Goal: Task Accomplishment & Management: Manage account settings

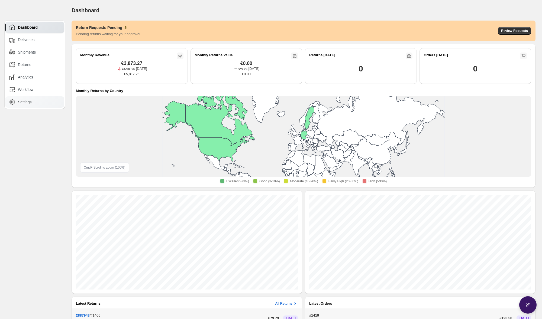
click at [16, 100] on div "Settings" at bounding box center [35, 102] width 52 height 6
select select "********"
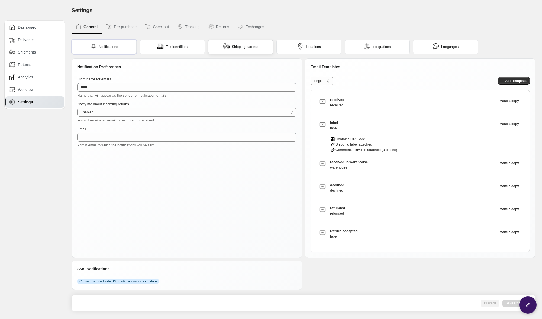
click at [232, 49] on span "Shipping carriers" at bounding box center [245, 46] width 27 height 5
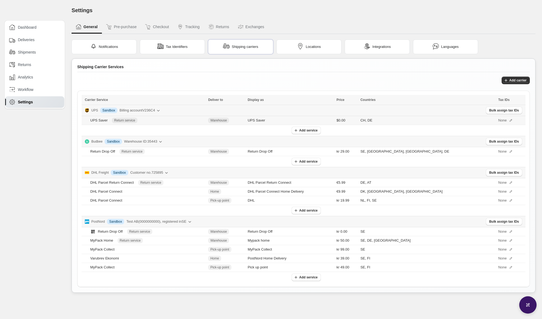
click at [498, 119] on span "None" at bounding box center [502, 120] width 8 height 5
click at [186, 50] on div "Tax Identifiers" at bounding box center [172, 47] width 30 height 8
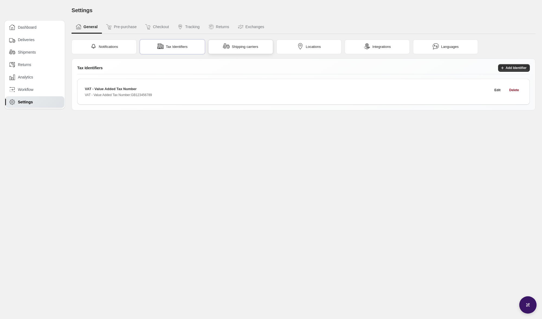
click at [227, 45] on img at bounding box center [226, 46] width 7 height 7
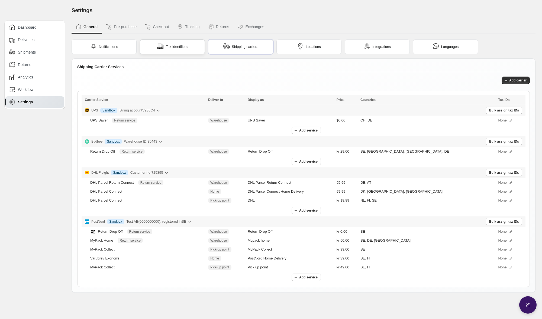
click at [174, 47] on span "Tax Identifiers" at bounding box center [177, 46] width 22 height 5
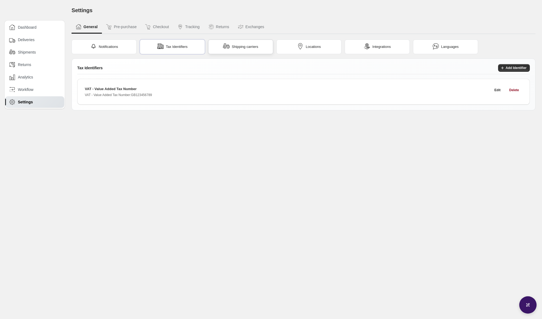
click at [225, 48] on img at bounding box center [226, 46] width 7 height 7
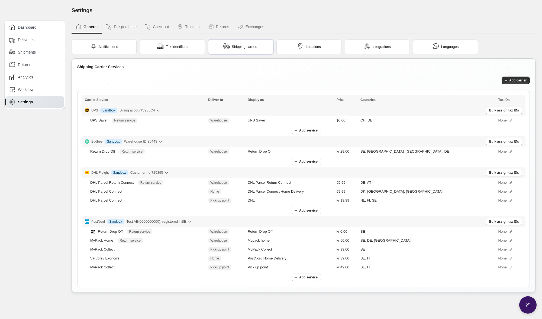
click at [498, 114] on td "UPS Info Sandbox Billing account V236C4 Bulk assign tax IDs" at bounding box center [304, 110] width 444 height 11
click at [498, 111] on span "Bulk assign tax IDs" at bounding box center [504, 110] width 30 height 4
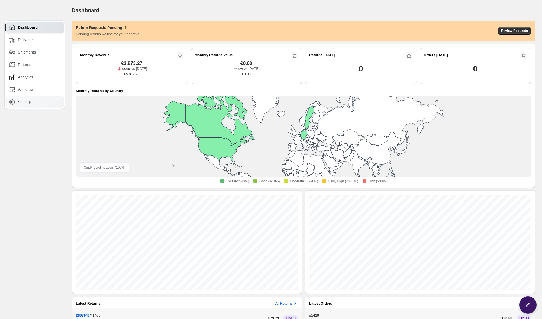
click at [41, 102] on div "Settings" at bounding box center [35, 102] width 52 height 6
select select "********"
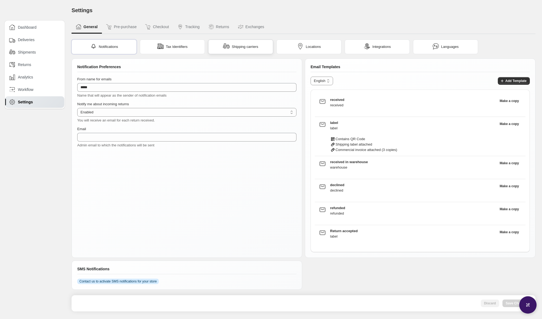
click at [241, 44] on span "Shipping carriers" at bounding box center [245, 46] width 27 height 5
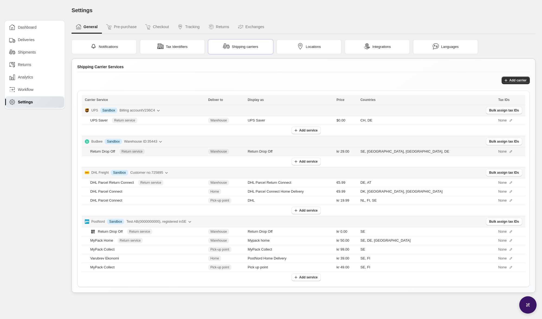
click at [509, 152] on icon at bounding box center [511, 152] width 4 height 4
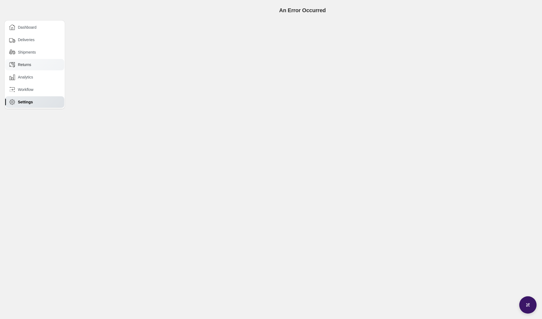
click at [50, 67] on div "Returns" at bounding box center [35, 65] width 52 height 6
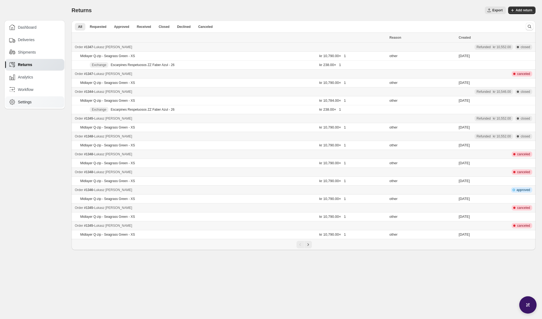
click at [33, 99] on div "Settings" at bounding box center [35, 102] width 52 height 6
select select "********"
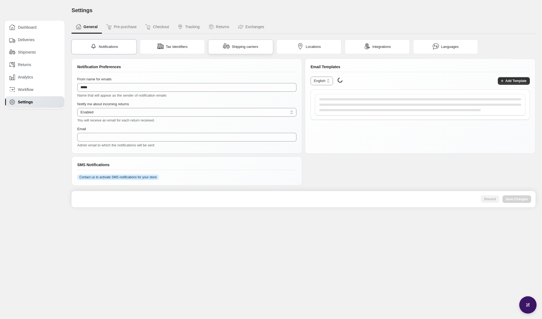
click at [264, 52] on div "Shipping carriers" at bounding box center [240, 47] width 65 height 15
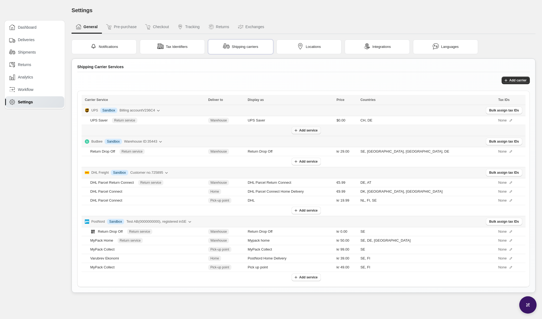
click at [312, 128] on span "Add service" at bounding box center [308, 130] width 18 height 4
click at [298, 159] on icon "button" at bounding box center [295, 161] width 5 height 5
click at [509, 120] on icon at bounding box center [511, 121] width 4 height 4
click at [507, 231] on div "None" at bounding box center [510, 231] width 24 height 5
click at [498, 238] on span "None" at bounding box center [502, 240] width 8 height 5
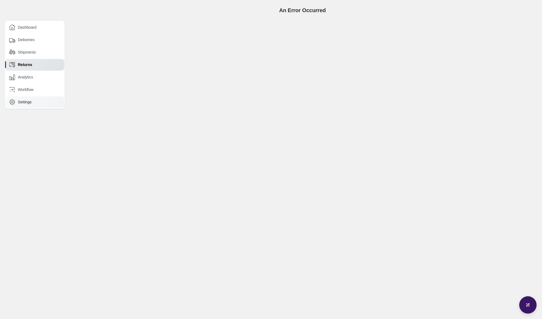
click at [28, 102] on span "Settings" at bounding box center [25, 101] width 14 height 5
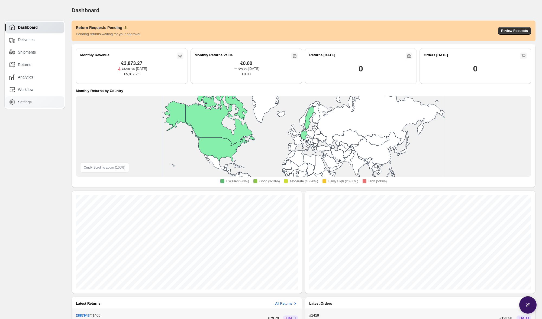
click at [42, 103] on div "Settings" at bounding box center [35, 102] width 52 height 6
select select "********"
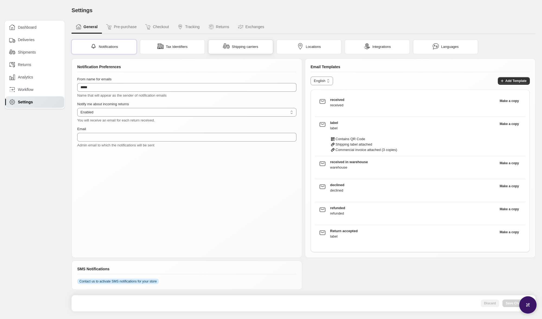
click at [244, 43] on div "Shipping carriers" at bounding box center [240, 47] width 35 height 8
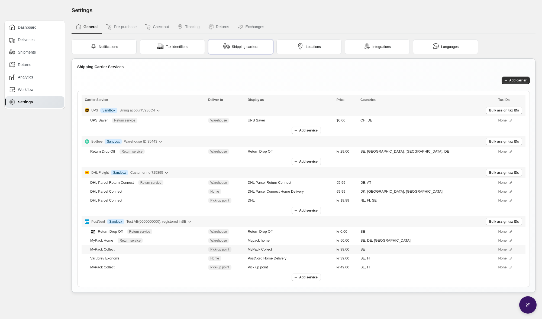
click at [509, 249] on icon at bounding box center [511, 250] width 4 height 4
click at [509, 257] on icon at bounding box center [510, 258] width 2 height 2
click at [509, 268] on icon at bounding box center [511, 268] width 4 height 4
click at [509, 239] on icon at bounding box center [510, 240] width 2 height 2
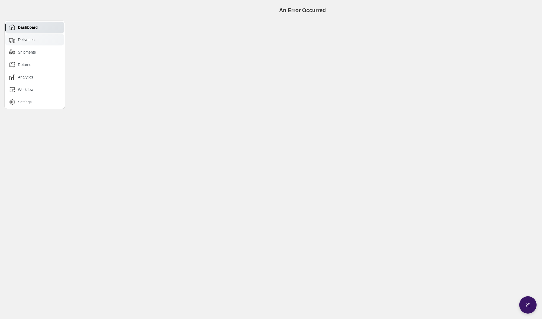
click at [36, 40] on div "Deliveries" at bounding box center [35, 40] width 52 height 6
click at [33, 52] on span "Shipments" at bounding box center [27, 52] width 18 height 5
click at [33, 63] on div "Returns" at bounding box center [35, 65] width 52 height 6
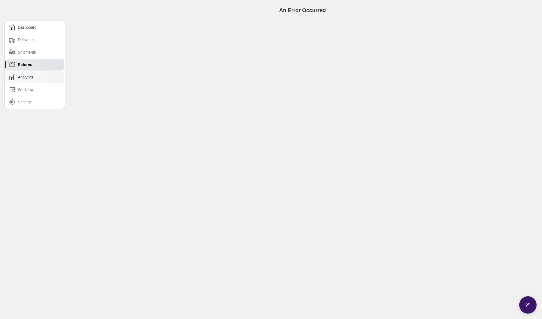
click at [33, 76] on span "Analytics" at bounding box center [25, 76] width 15 height 5
click at [31, 92] on div "Workflow" at bounding box center [35, 90] width 52 height 6
click at [31, 102] on span "Settings" at bounding box center [25, 101] width 14 height 5
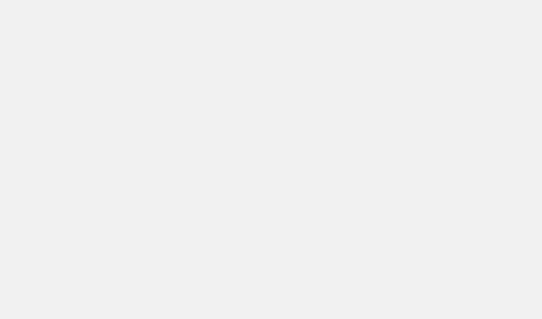
select select "********"
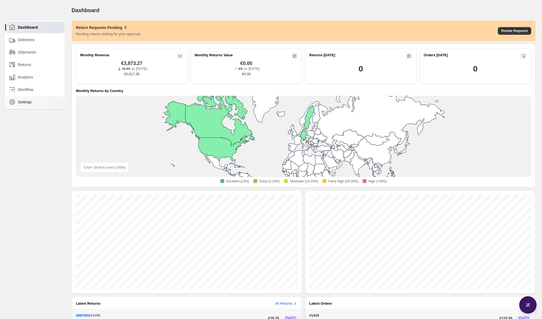
click at [33, 96] on div "Settings" at bounding box center [34, 101] width 59 height 11
select select "********"
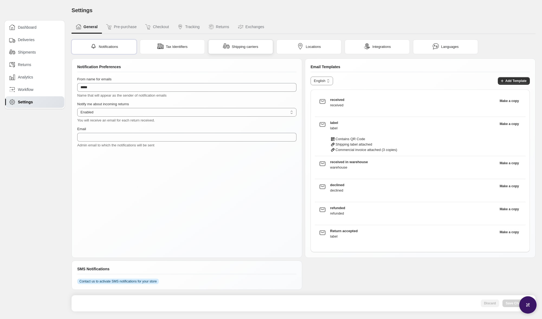
click at [255, 47] on span "Shipping carriers" at bounding box center [245, 46] width 27 height 5
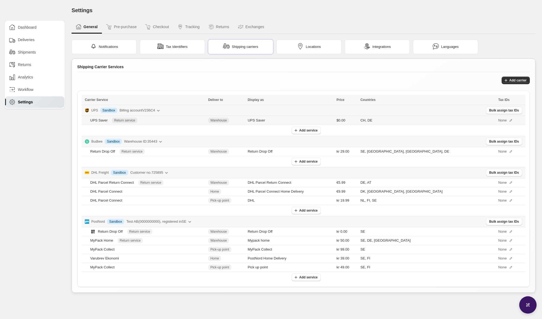
click at [509, 119] on icon at bounding box center [511, 121] width 4 height 4
click at [509, 250] on icon at bounding box center [511, 250] width 4 height 4
click at [509, 152] on icon at bounding box center [511, 152] width 4 height 4
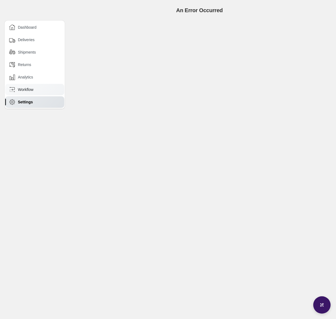
click at [48, 87] on div "Workflow" at bounding box center [35, 90] width 52 height 6
click at [37, 102] on div "Settings" at bounding box center [35, 102] width 52 height 6
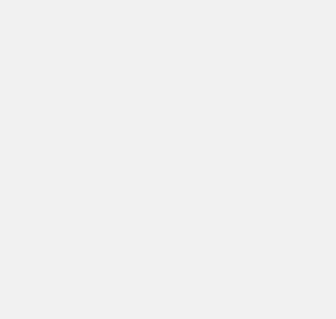
select select "********"
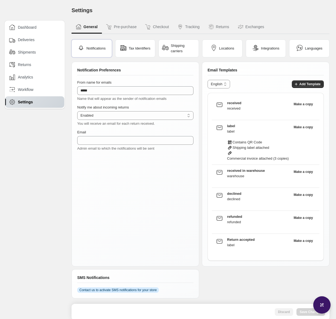
click at [46, 102] on div "Settings" at bounding box center [35, 102] width 52 height 6
click at [176, 45] on span "Shipping carriers" at bounding box center [183, 48] width 25 height 11
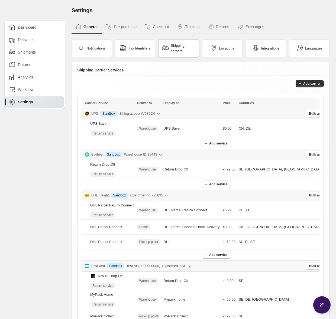
click at [69, 160] on div "Settings. This page is ready Settings General Pre-purchase Checkout Tracking Re…" at bounding box center [200, 191] width 271 height 383
click at [331, 171] on icon at bounding box center [333, 173] width 4 height 4
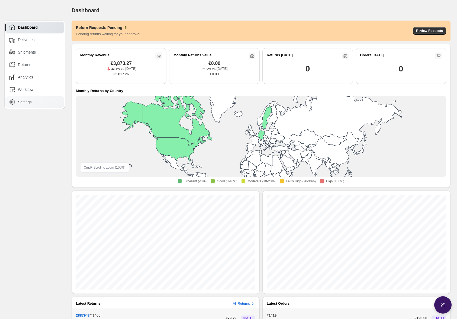
click at [35, 102] on div "Settings" at bounding box center [35, 102] width 52 height 6
select select "********"
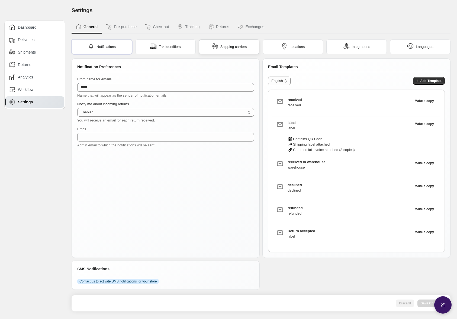
click at [242, 50] on div "Shipping carriers" at bounding box center [229, 47] width 60 height 15
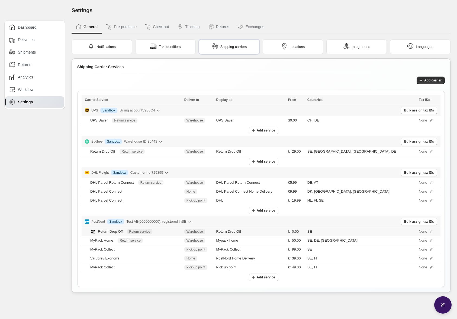
click at [429, 231] on icon at bounding box center [431, 232] width 4 height 4
click at [427, 242] on div "None" at bounding box center [428, 240] width 18 height 5
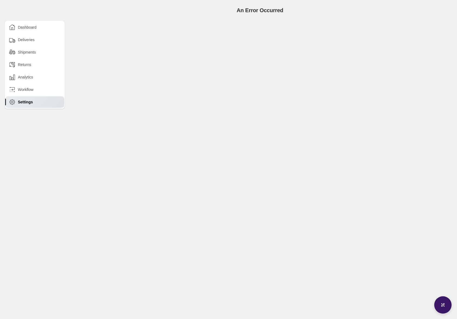
click at [155, 102] on div "Dashboard Deliveries Shipments Returns Analytics Workflow Settings An Error Occ…" at bounding box center [228, 54] width 457 height 109
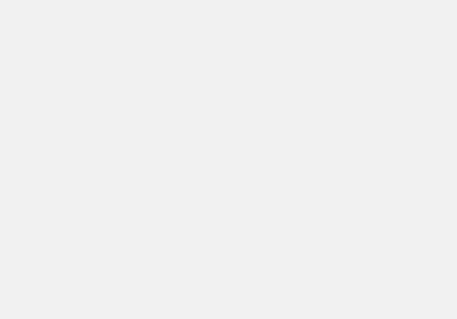
select select "********"
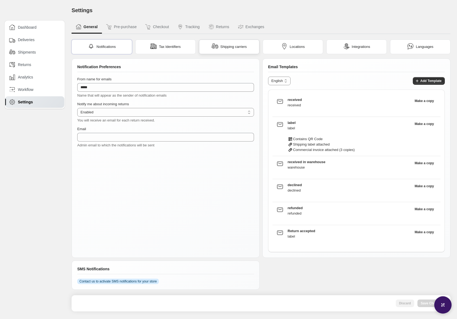
click at [226, 47] on span "Shipping carriers" at bounding box center [233, 46] width 27 height 5
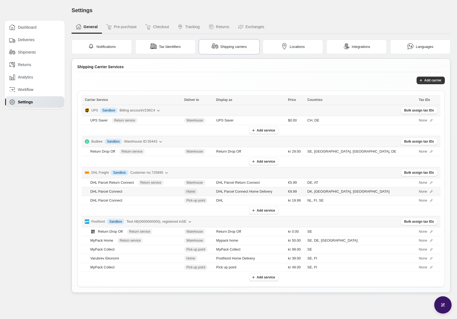
click at [429, 190] on icon at bounding box center [431, 192] width 4 height 4
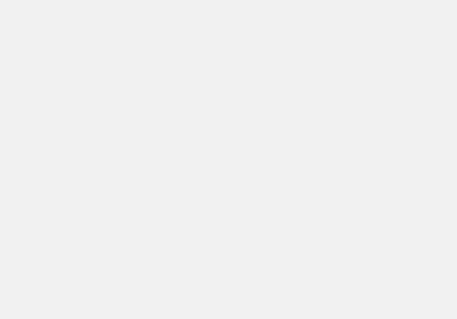
select select "********"
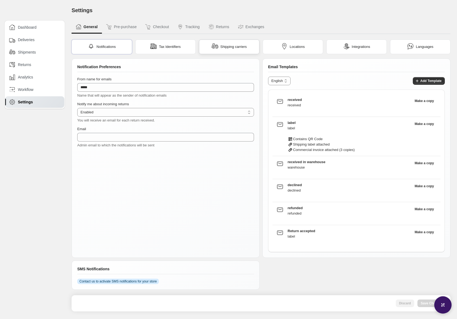
click at [229, 40] on div "Shipping carriers" at bounding box center [229, 47] width 60 height 15
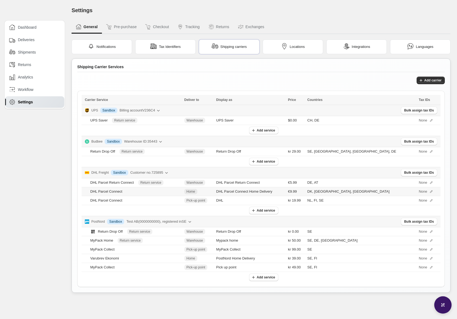
click at [421, 190] on span "None" at bounding box center [423, 191] width 8 height 5
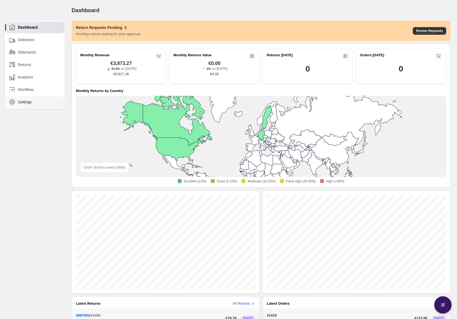
click at [44, 106] on div "Settings" at bounding box center [34, 101] width 59 height 11
select select "********"
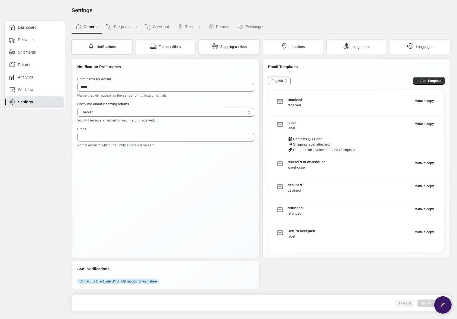
click at [207, 47] on div "Shipping carriers" at bounding box center [229, 47] width 60 height 15
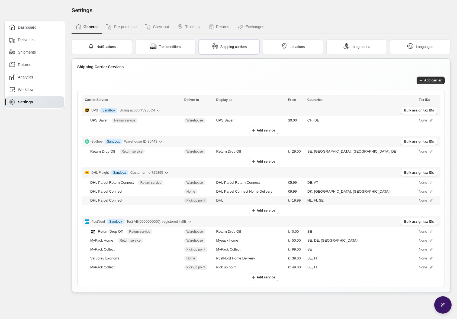
click at [429, 199] on icon at bounding box center [431, 201] width 4 height 4
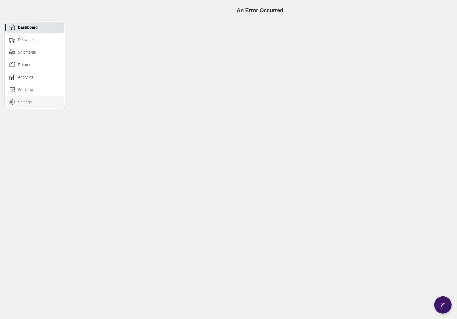
click at [38, 100] on div "Settings" at bounding box center [35, 102] width 52 height 6
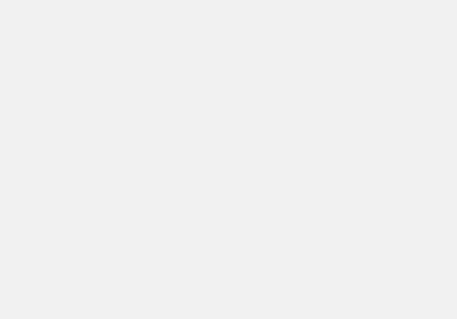
select select "********"
